Goal: Navigation & Orientation: Find specific page/section

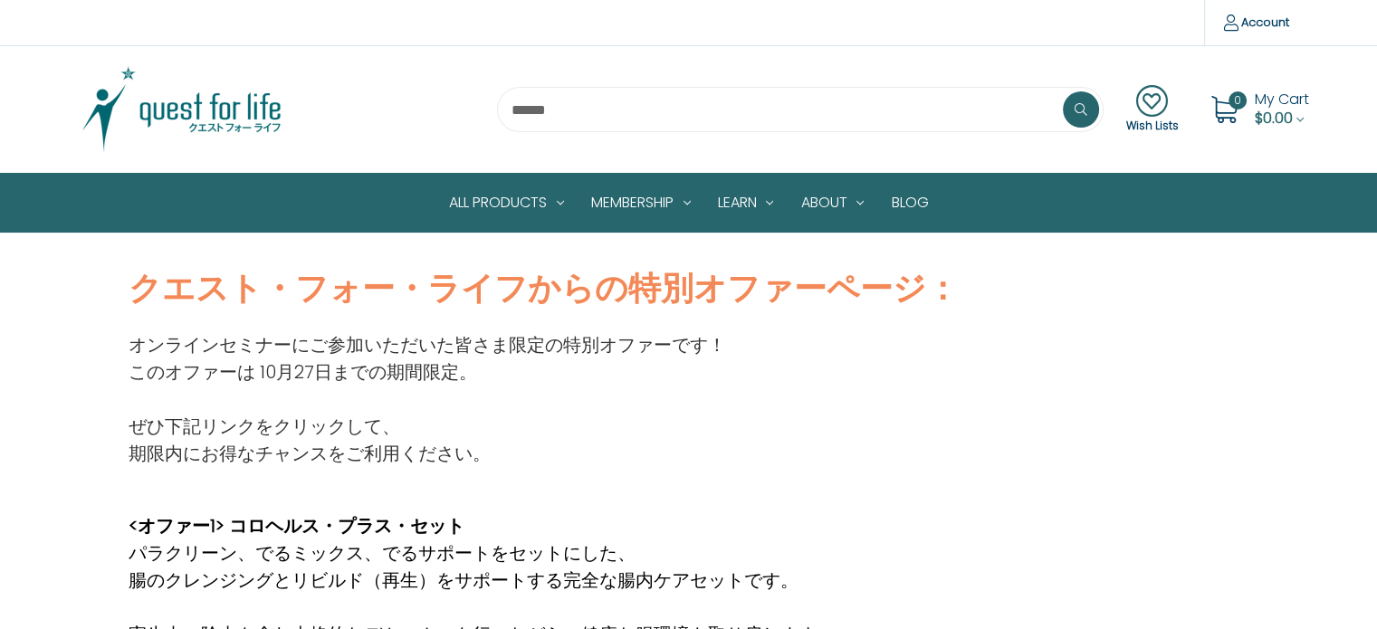
click at [262, 104] on img at bounding box center [182, 109] width 226 height 91
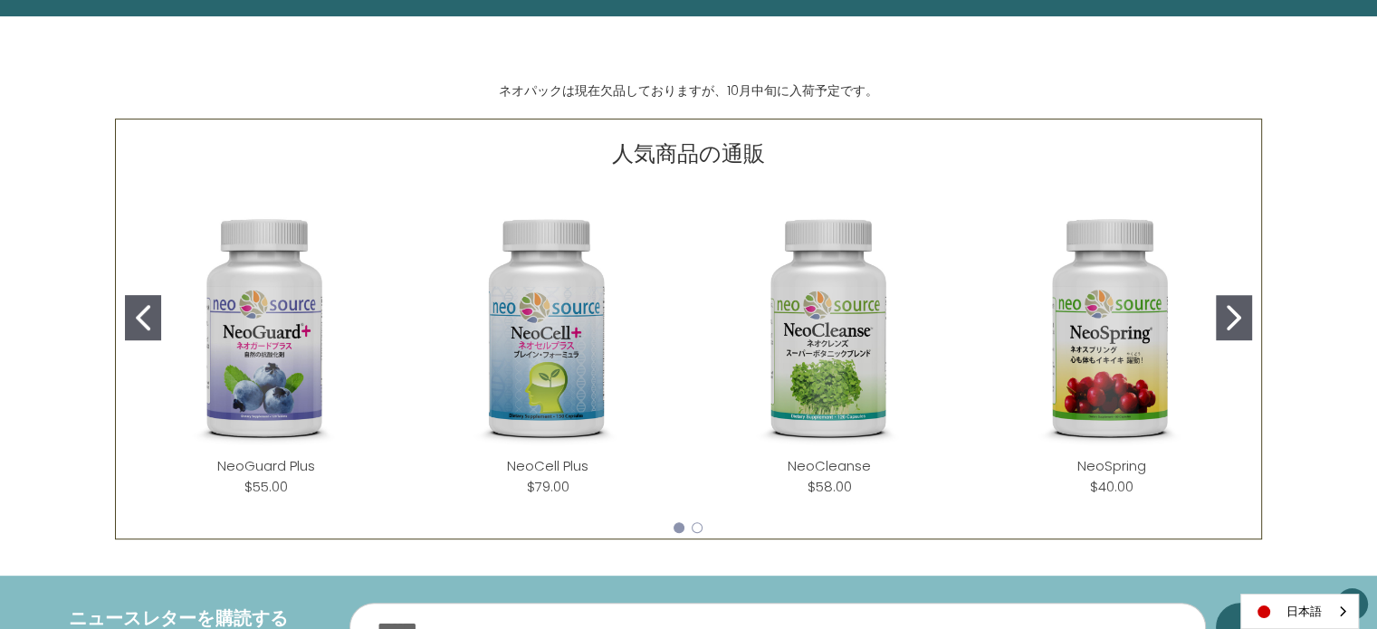
scroll to position [724, 0]
click at [1231, 318] on icon "Go to slide 2" at bounding box center [1233, 316] width 14 height 25
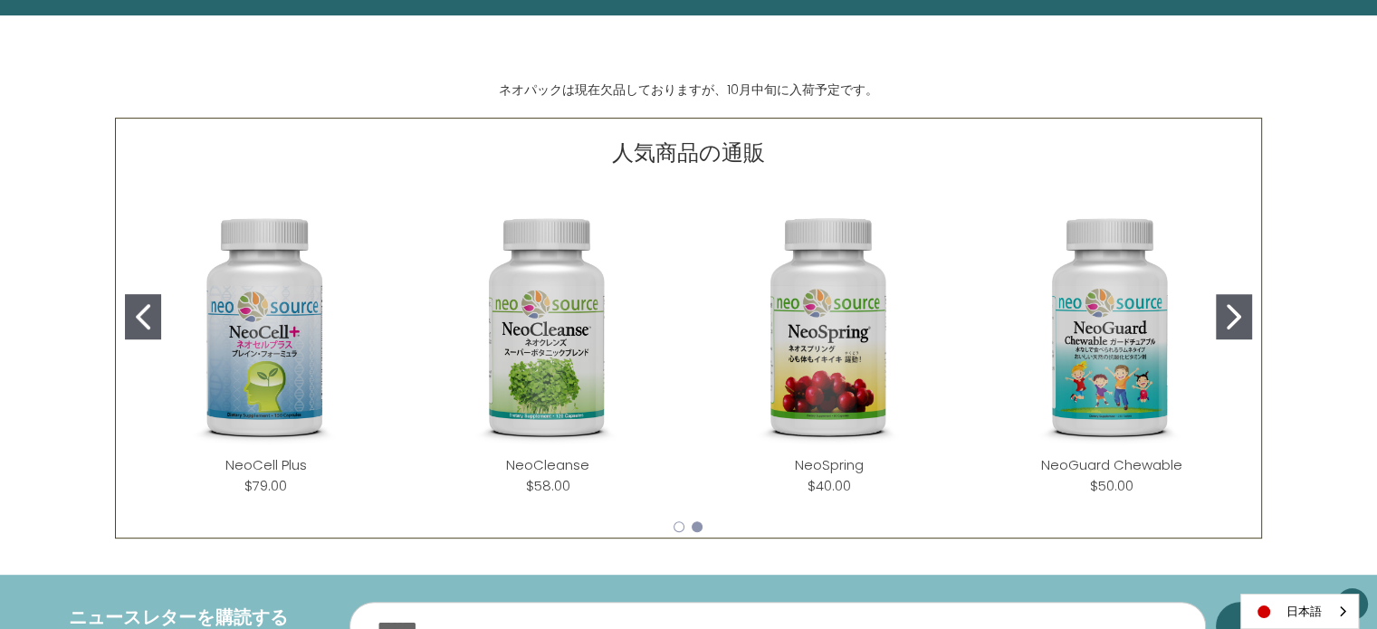
click at [1231, 318] on icon "Go to slide 2" at bounding box center [1233, 316] width 14 height 25
click at [1216, 318] on button "Go to slide 2" at bounding box center [1234, 316] width 36 height 45
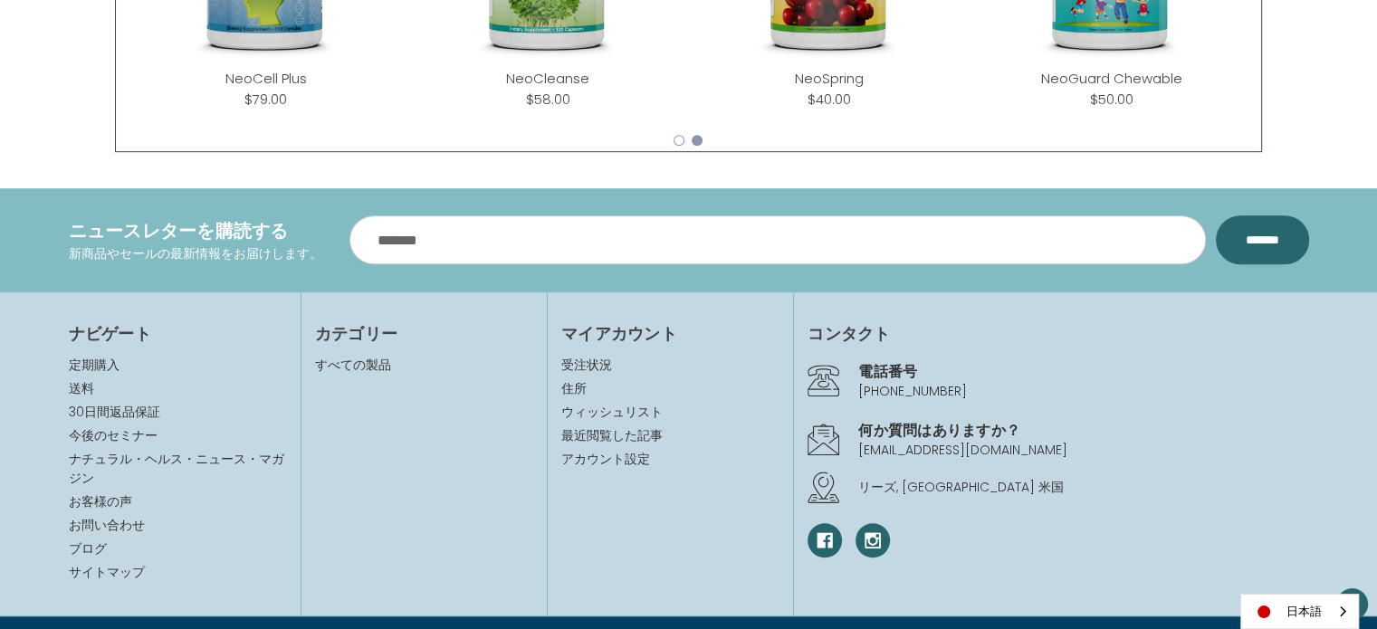
scroll to position [1170, 0]
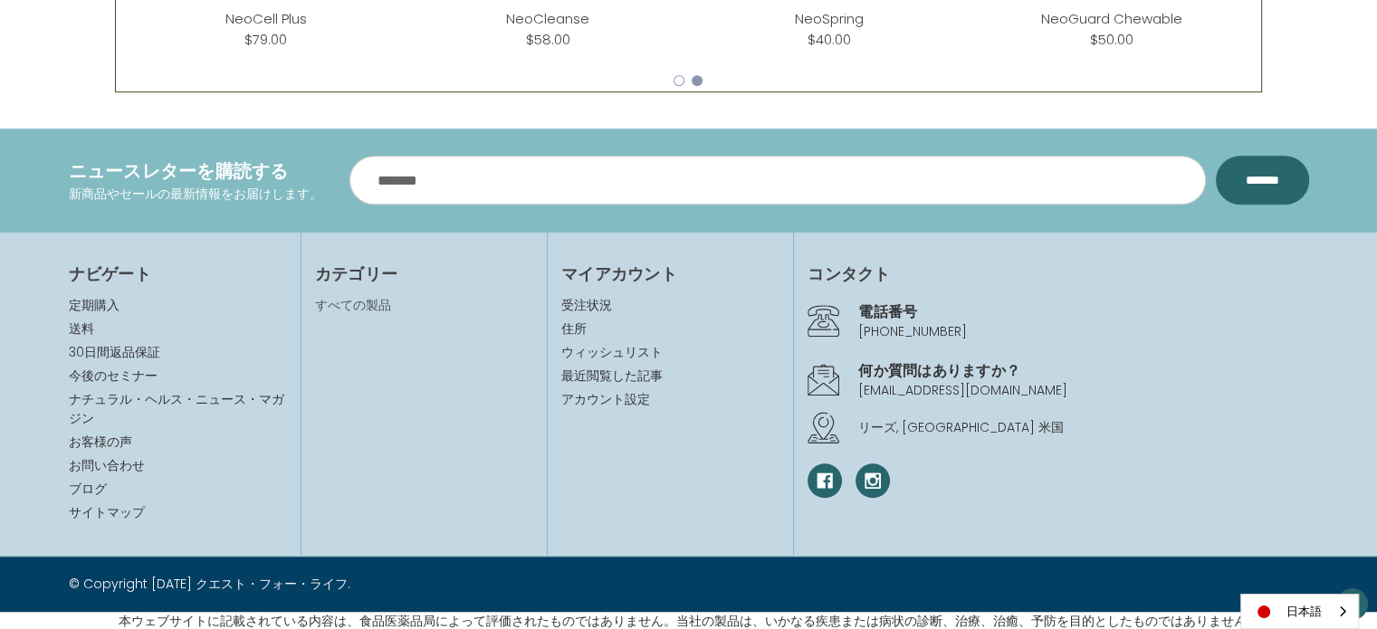
click at [341, 300] on link "すべての製品" at bounding box center [353, 305] width 76 height 18
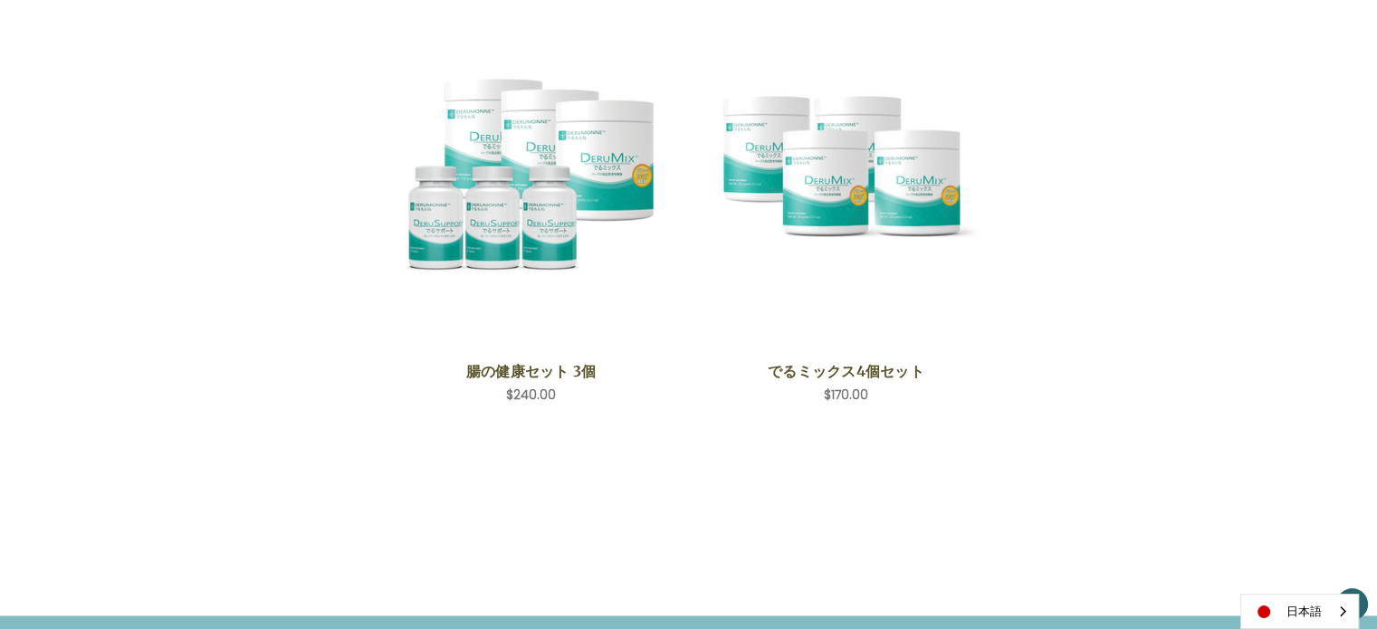
scroll to position [3021, 0]
